Goal: Task Accomplishment & Management: Manage account settings

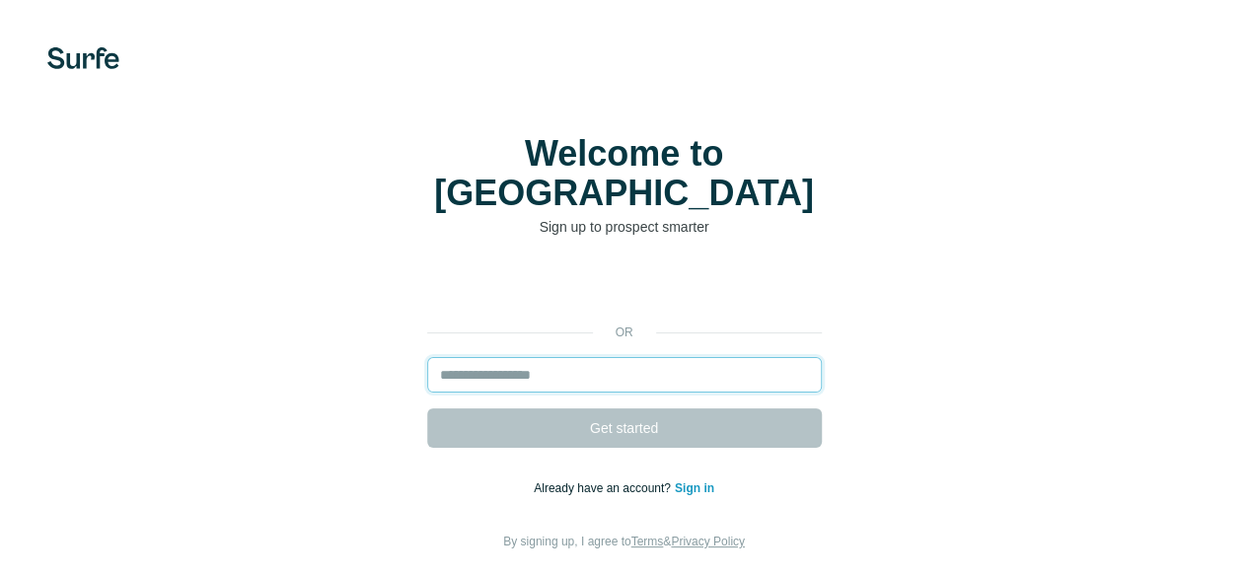
click at [427, 357] on input "email" at bounding box center [624, 375] width 395 height 36
click at [385, 58] on div at bounding box center [624, 58] width 1248 height 22
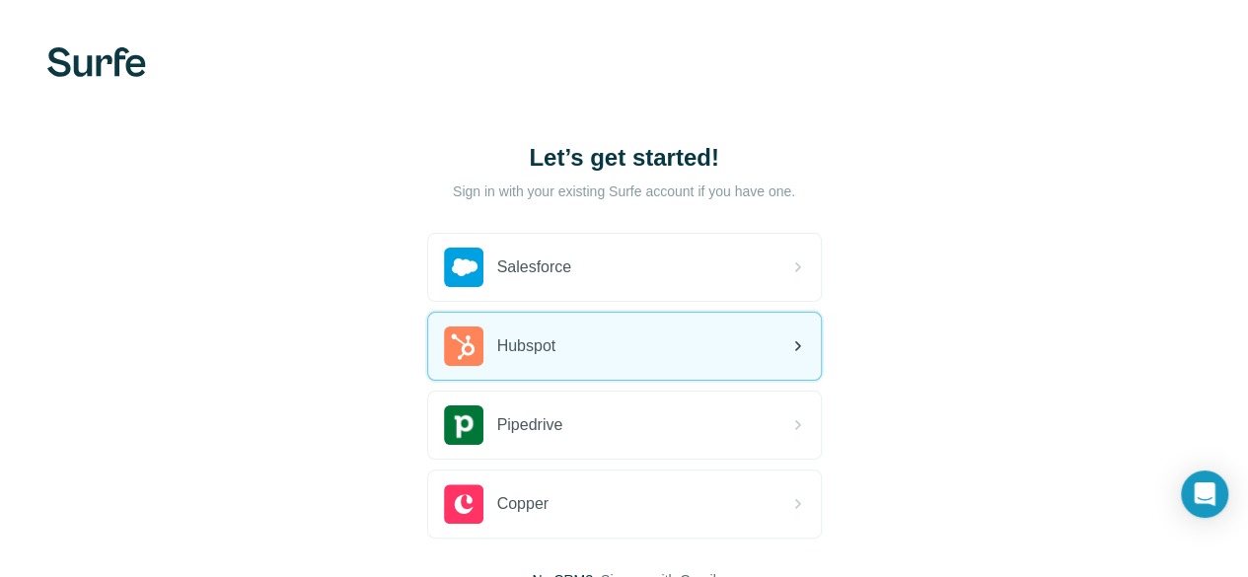
click at [462, 339] on div "Hubspot" at bounding box center [624, 346] width 393 height 67
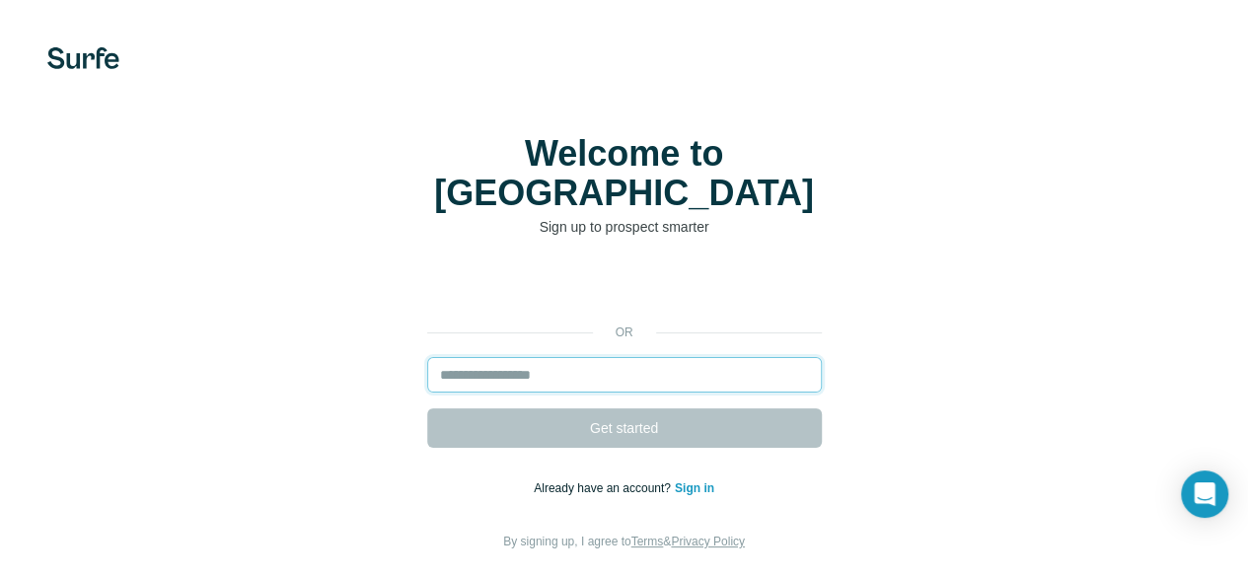
click at [427, 357] on input "email" at bounding box center [624, 375] width 395 height 36
click at [524, 174] on div "Welcome to Surfe Sign up to prospect smarter or Get started Already have an acc…" at bounding box center [623, 343] width 1169 height 418
click at [427, 357] on input "email" at bounding box center [624, 375] width 395 height 36
click at [488, 138] on div "Welcome to Surfe Sign up to prospect smarter or Get started Already have an acc…" at bounding box center [624, 343] width 1248 height 686
click at [427, 357] on input "email" at bounding box center [624, 375] width 395 height 36
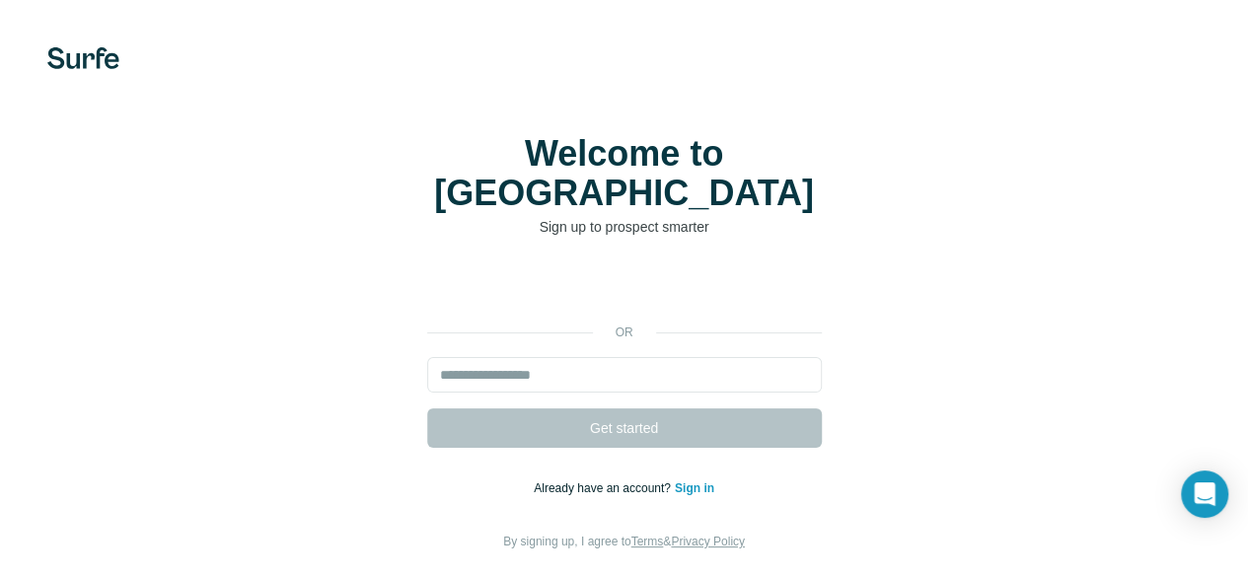
click at [86, 370] on div "or Get started Already have an account? Sign in By signing up, I agree to Terms…" at bounding box center [623, 410] width 1169 height 284
click at [427, 357] on input "email" at bounding box center [624, 375] width 395 height 36
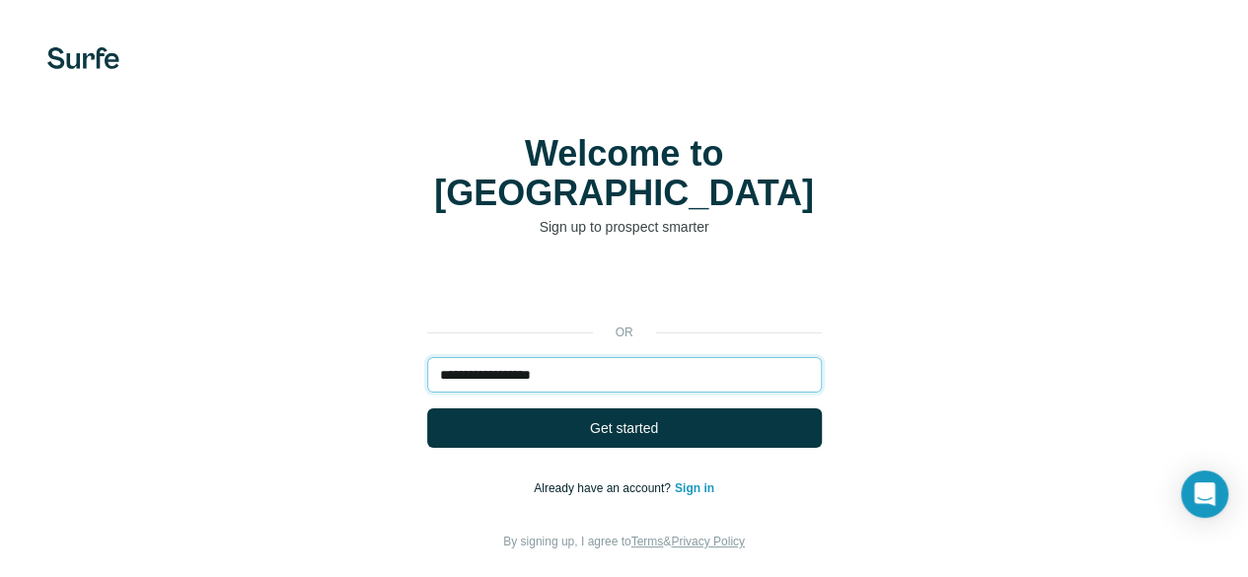
type input "**********"
click at [675, 481] on link "Sign in" at bounding box center [694, 488] width 39 height 14
